Goal: Task Accomplishment & Management: Manage account settings

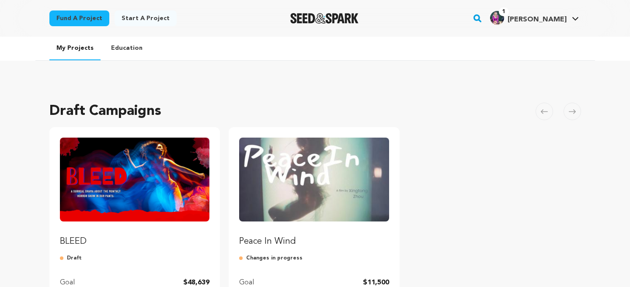
scroll to position [137, 0]
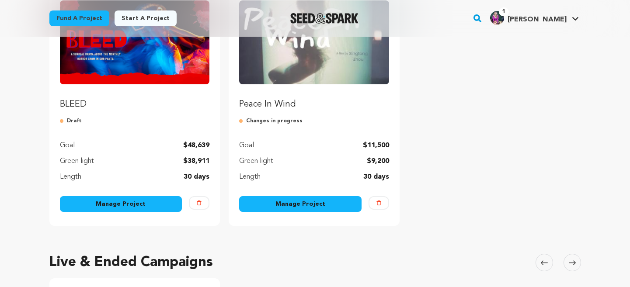
click at [112, 211] on link "Manage Project" at bounding box center [121, 204] width 122 height 16
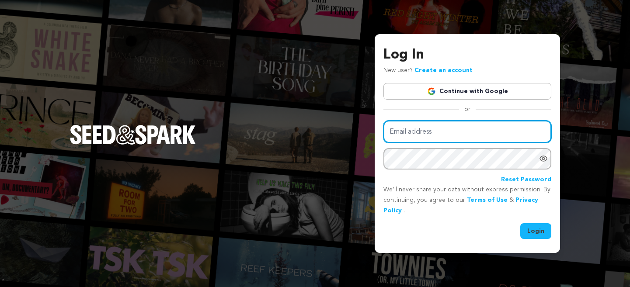
type input "luna@celesluna.com"
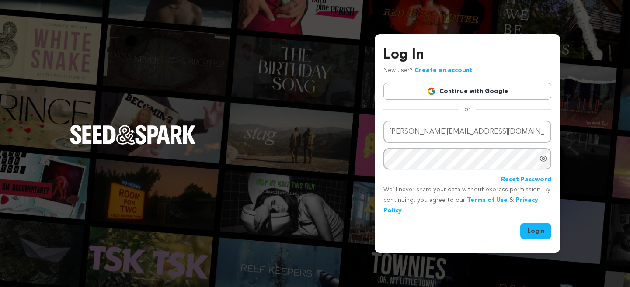
click at [533, 231] on button "Login" at bounding box center [536, 232] width 31 height 16
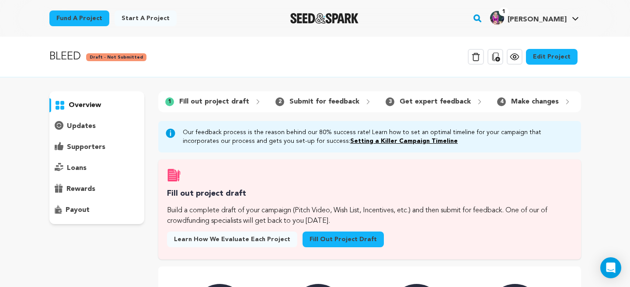
click at [545, 56] on link "Edit Project" at bounding box center [552, 57] width 52 height 16
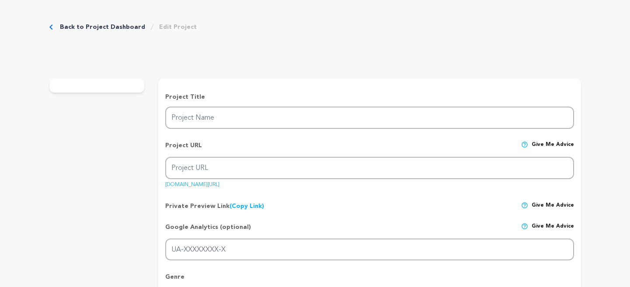
type input "BLEED"
type input "bleed"
type input "When [DEMOGRAPHIC_DATA] [PERSON_NAME] gets her first period in math class, she …"
type textarea "BLEED is a surreal drama short film about the lifelong ripple effect of a singl…"
type textarea "There are nearly 2 BILLION MENSTRUATORS WORLDWIDE. Periods impact health, educa…"
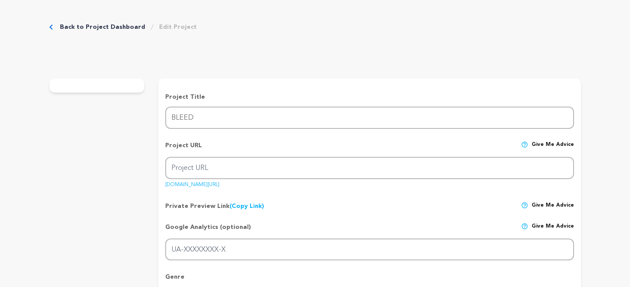
type textarea "We are proud to have fiscal sponsorship from From the Heart Productions."
radio input "true"
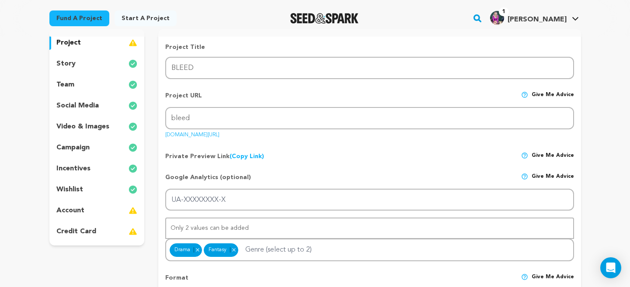
scroll to position [90, 0]
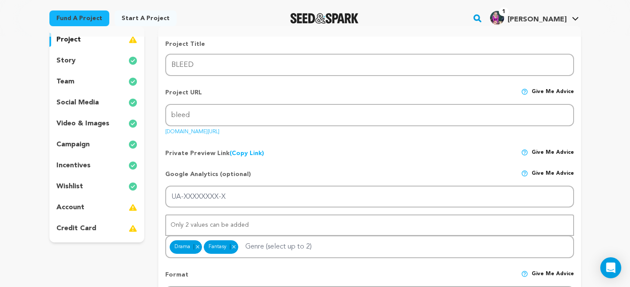
click at [72, 210] on p "account" at bounding box center [70, 208] width 28 height 10
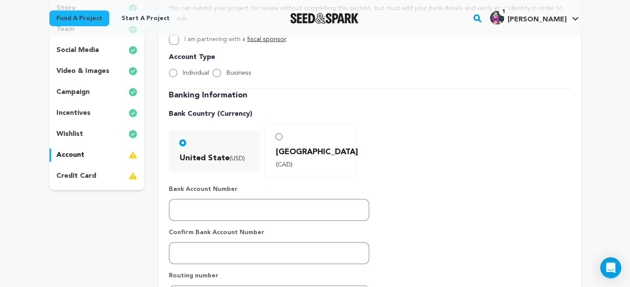
scroll to position [150, 0]
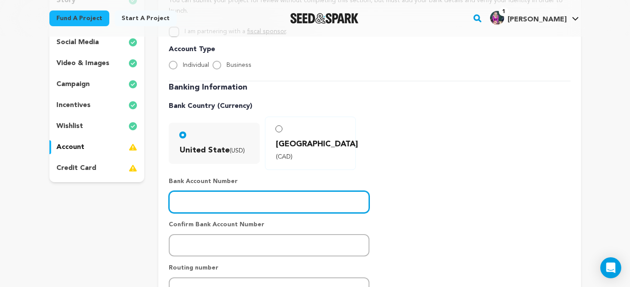
click at [321, 191] on input "number" at bounding box center [269, 202] width 201 height 22
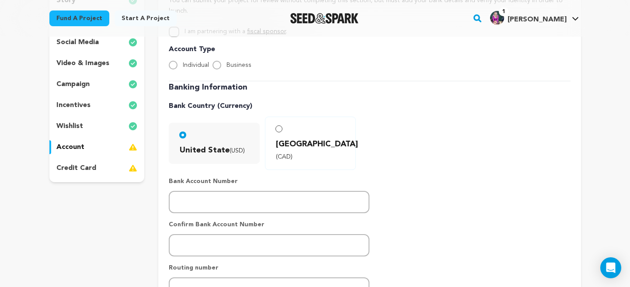
click at [212, 60] on div "Individual Business" at bounding box center [370, 65] width 402 height 10
click at [217, 61] on input "Business" at bounding box center [217, 65] width 9 height 9
radio input "true"
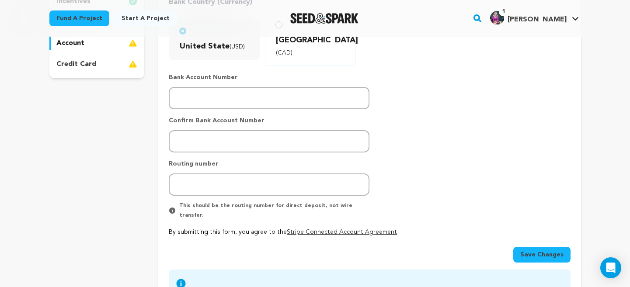
scroll to position [255, 0]
